Goal: Use online tool/utility: Utilize a website feature to perform a specific function

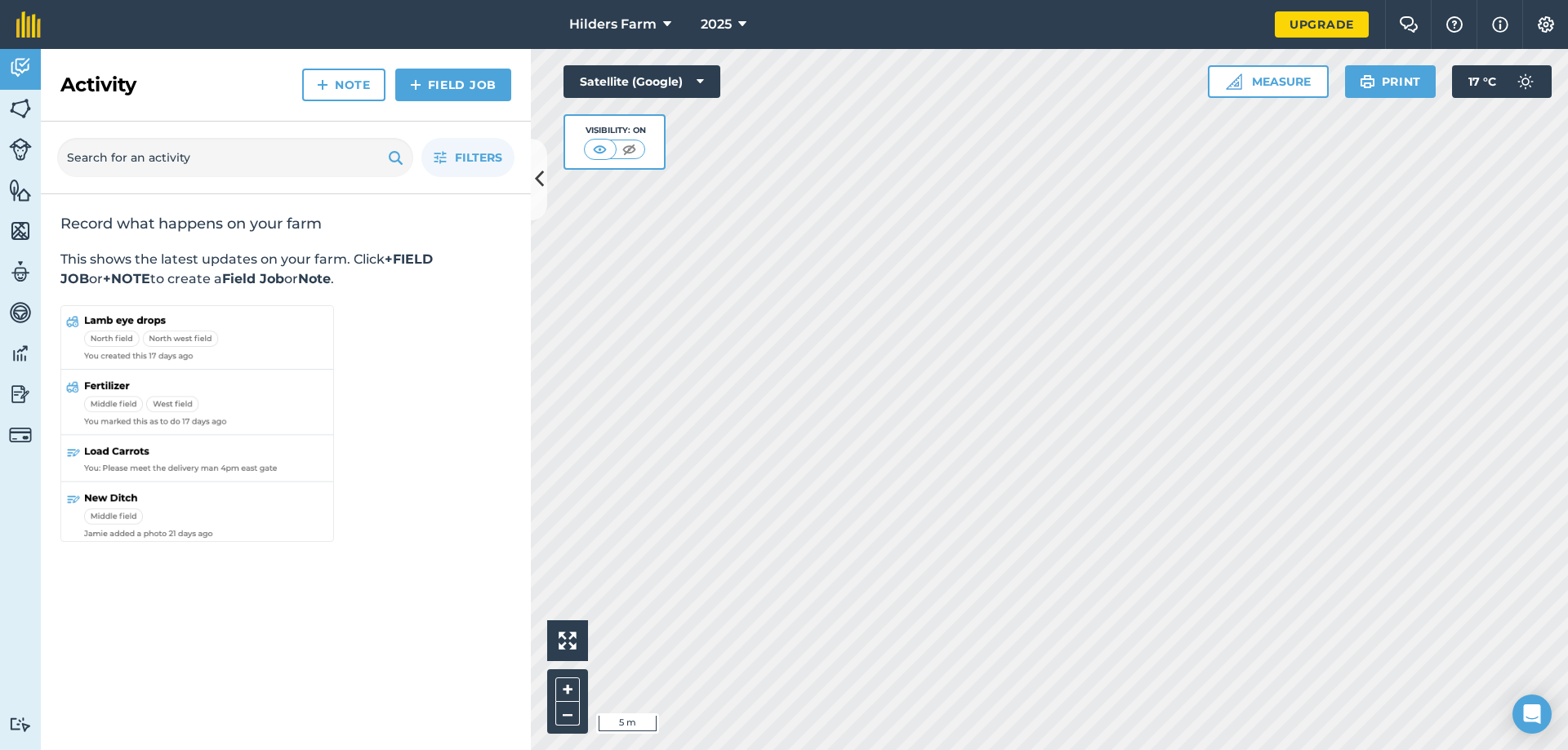
click at [385, 493] on div "Activity Fields Livestock Features Maps Team Vehicles Data Reporting Billing Tu…" at bounding box center [784, 400] width 1568 height 701
click at [1295, 85] on button "Measure" at bounding box center [1268, 81] width 120 height 32
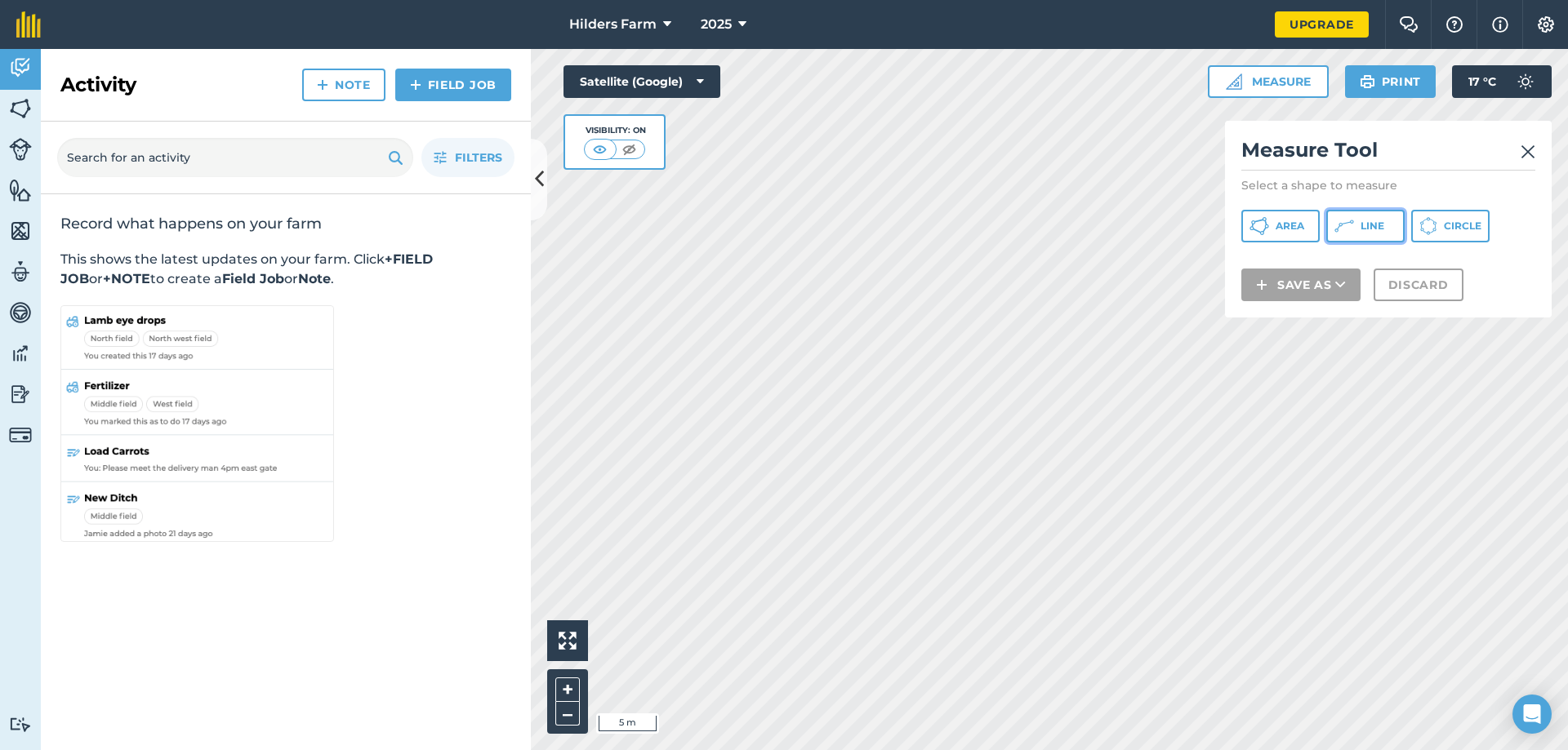
click at [1384, 217] on button "Line" at bounding box center [1365, 226] width 78 height 32
